Goal: Transaction & Acquisition: Obtain resource

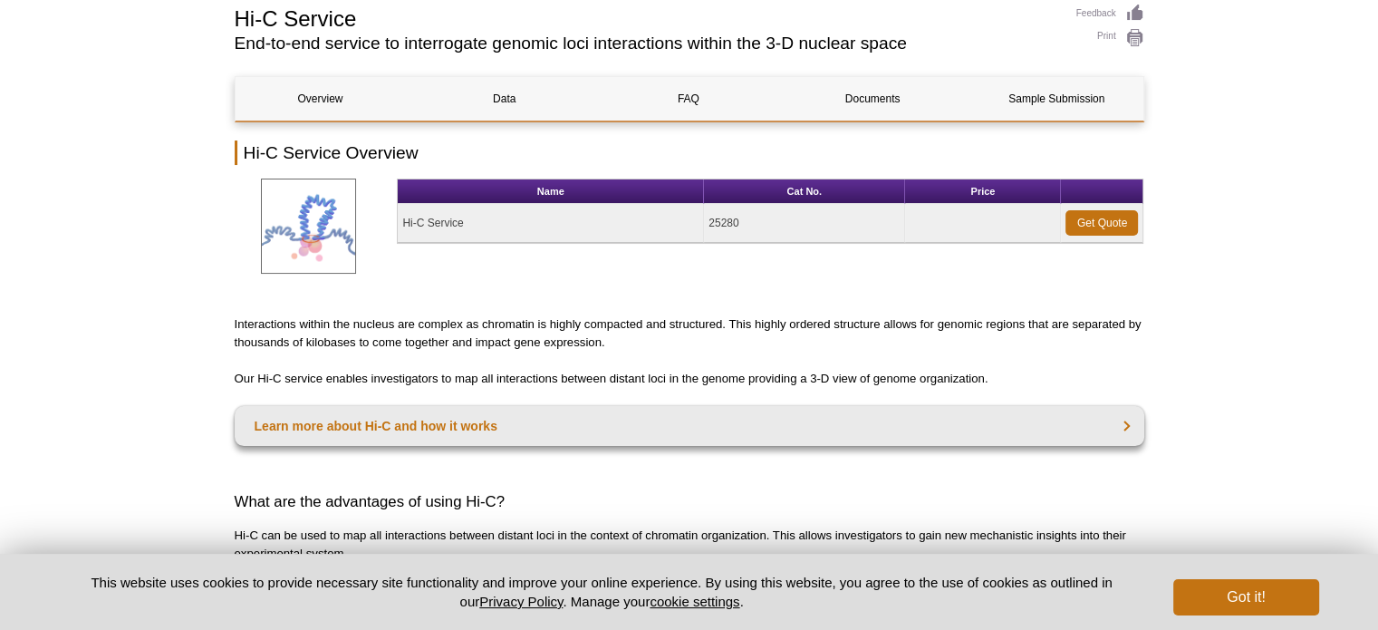
scroll to position [138, 0]
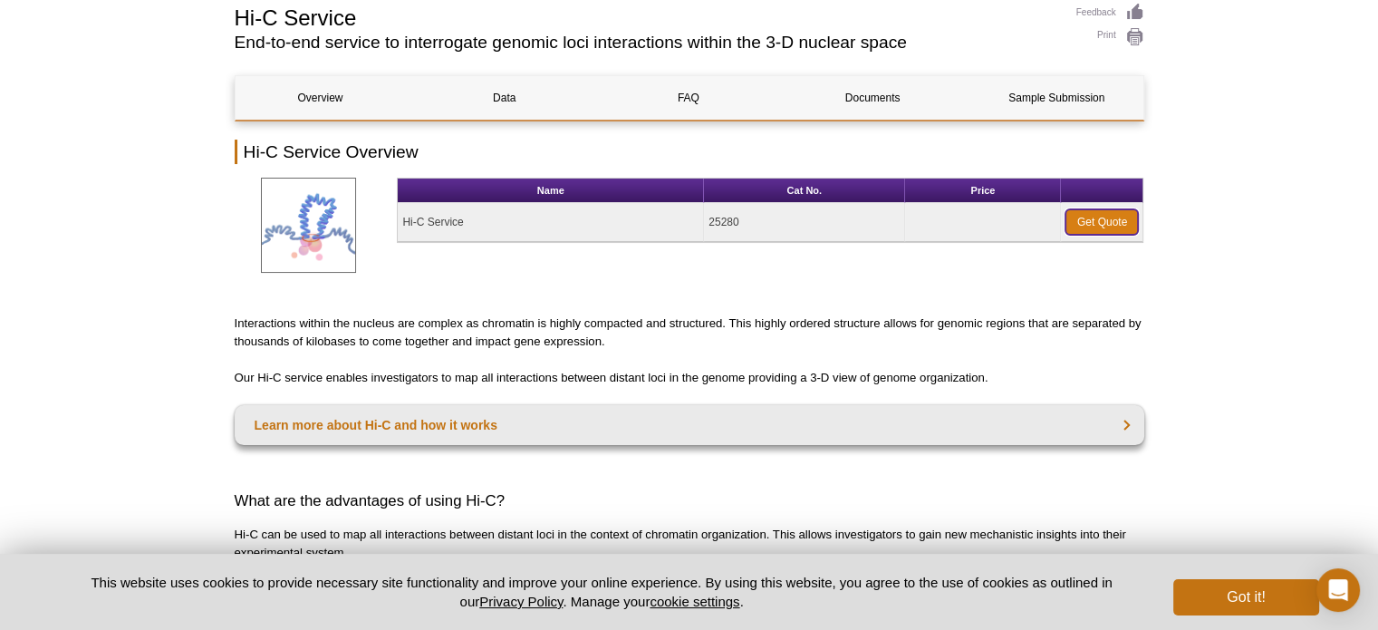
click at [1098, 216] on link "Get Quote" at bounding box center [1102, 221] width 72 height 25
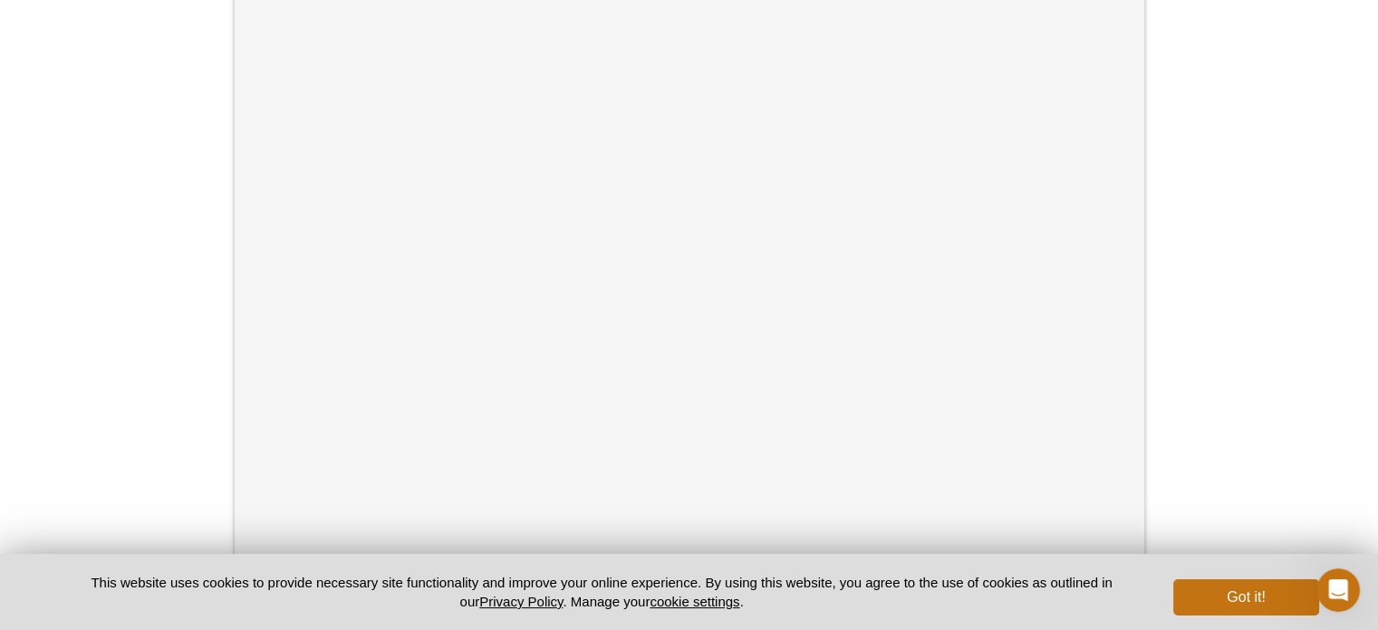
scroll to position [541, 0]
